Goal: Information Seeking & Learning: Learn about a topic

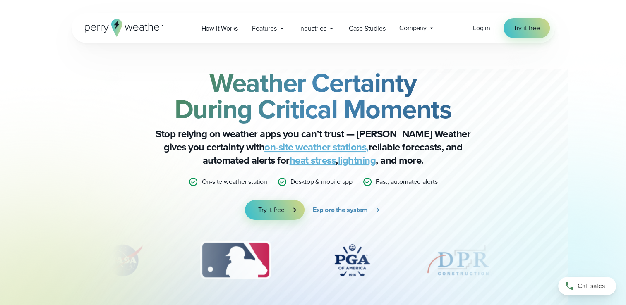
click at [338, 161] on link "lightning" at bounding box center [357, 160] width 38 height 15
